Goal: Find specific page/section: Find specific page/section

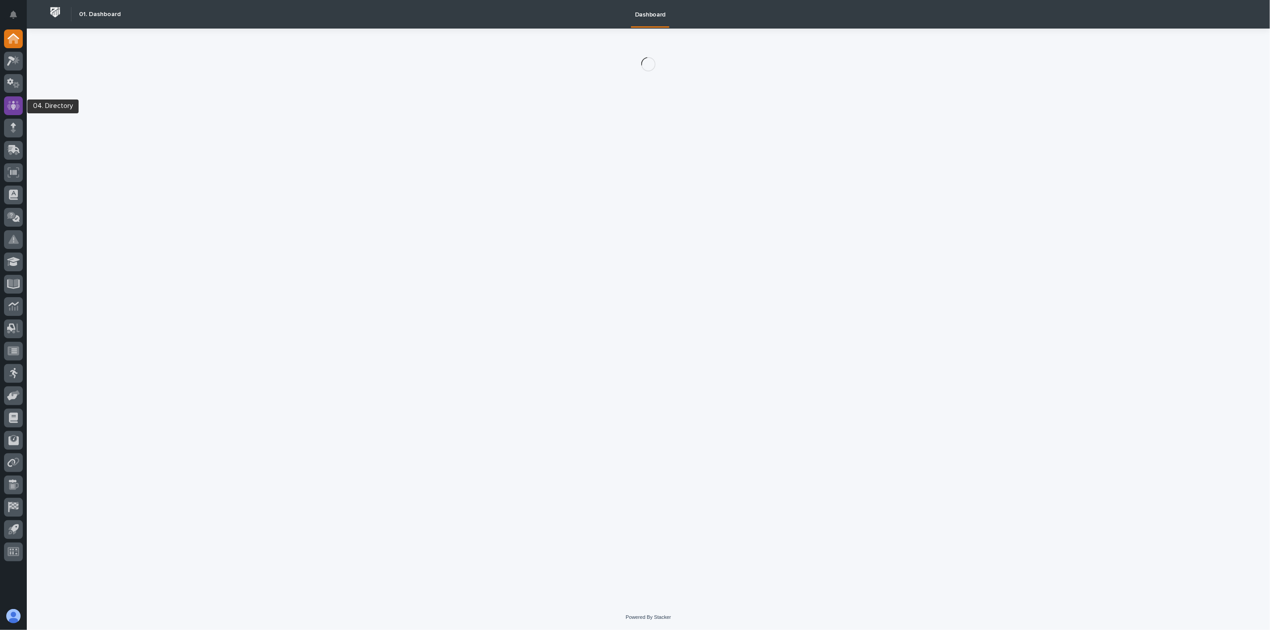
click at [15, 104] on icon at bounding box center [13, 105] width 5 height 9
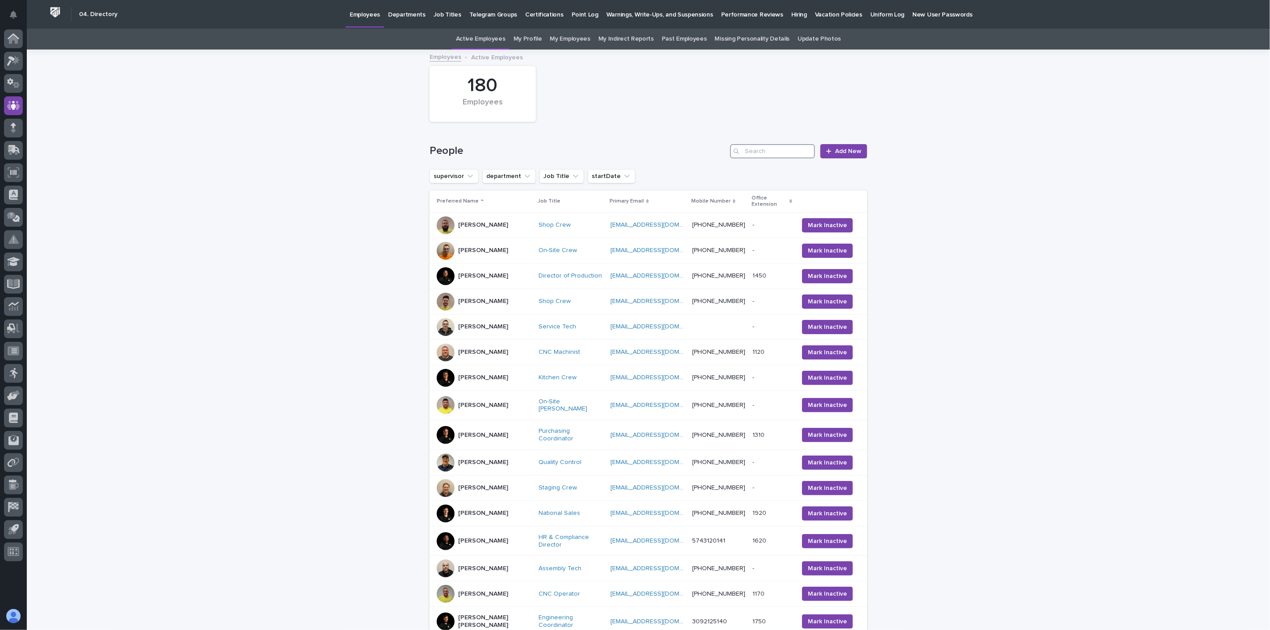
click at [761, 152] on input "Search" at bounding box center [772, 151] width 85 height 14
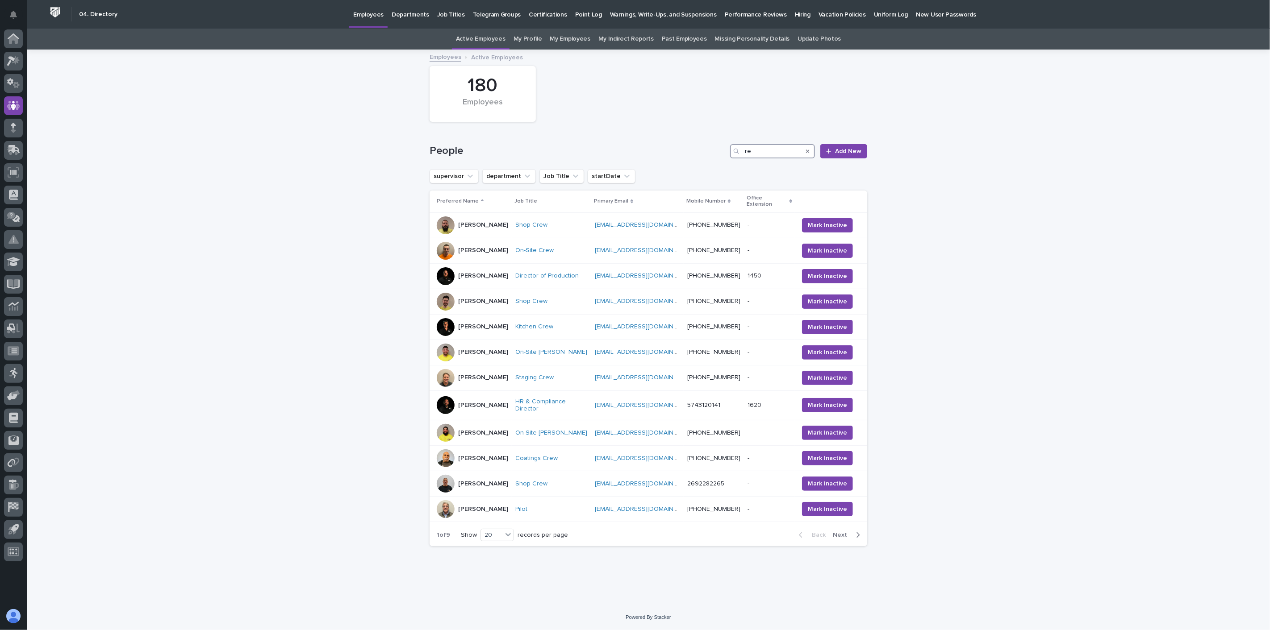
type input "r"
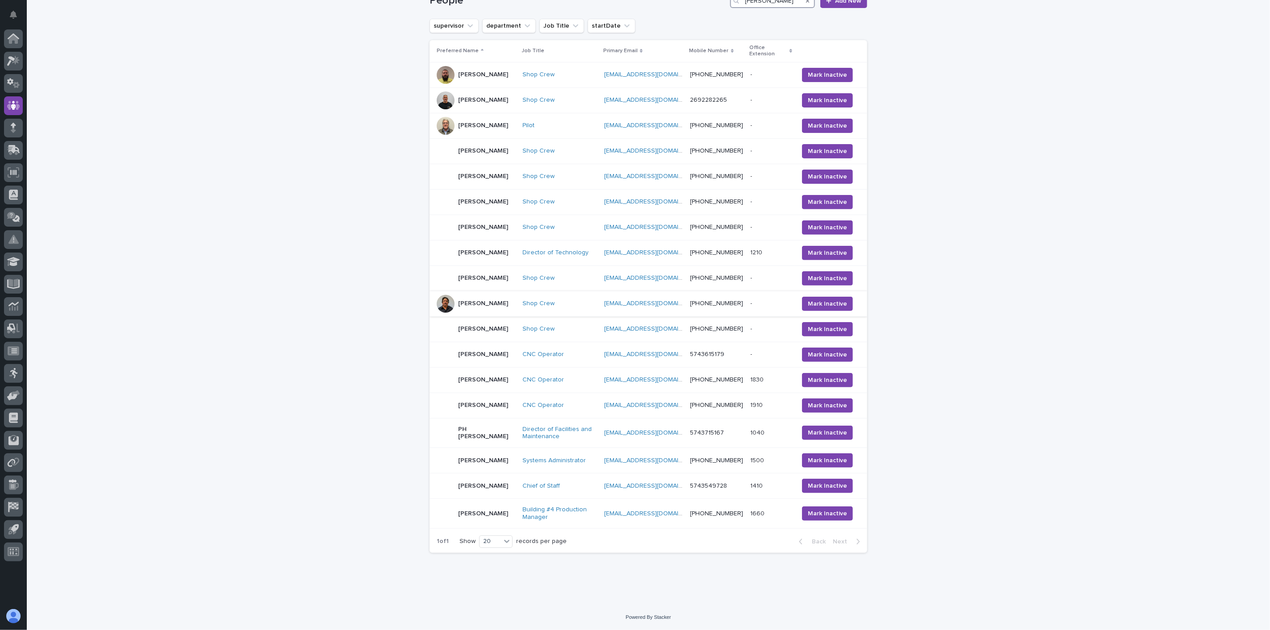
scroll to position [176, 0]
type input "[PERSON_NAME]"
click at [496, 517] on div "[PERSON_NAME]" at bounding box center [476, 514] width 79 height 18
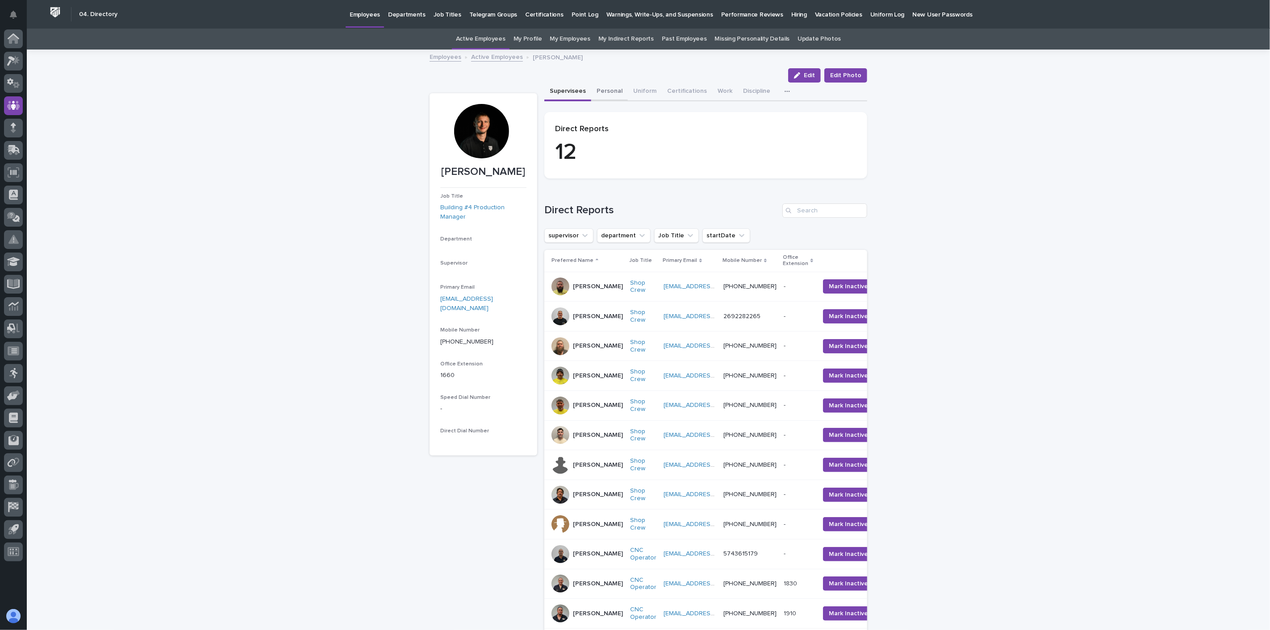
click at [601, 90] on button "Personal" at bounding box center [609, 92] width 37 height 19
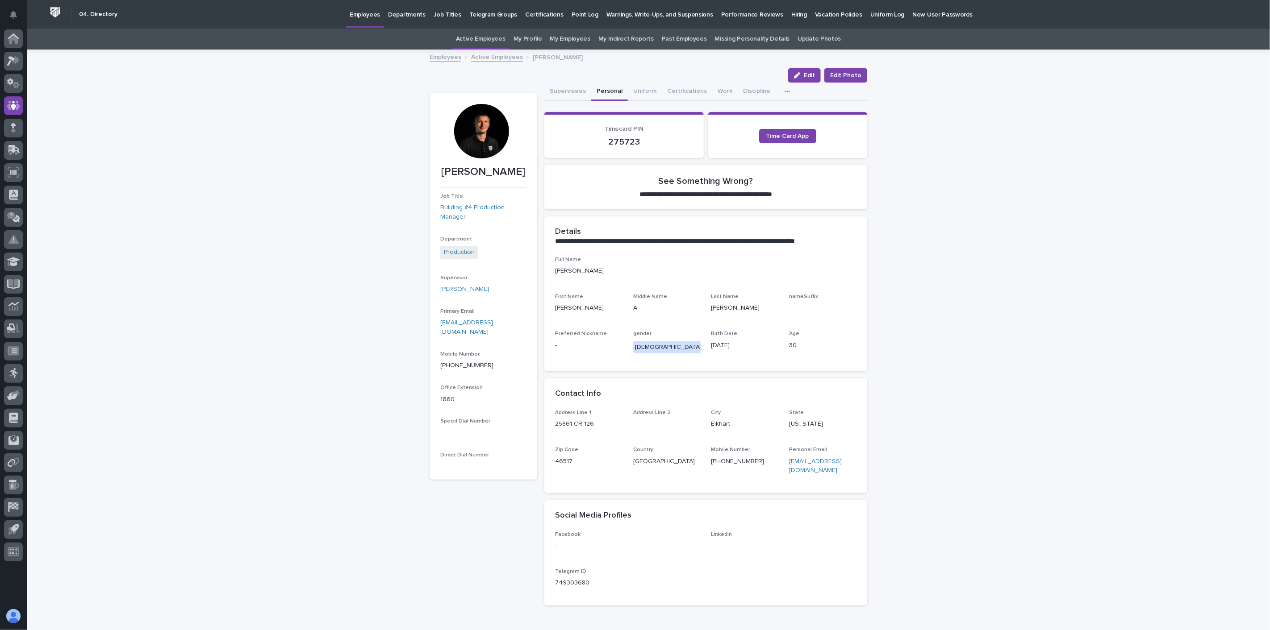
click at [439, 56] on link "Employees" at bounding box center [446, 56] width 32 height 10
